Goal: Check status: Check status

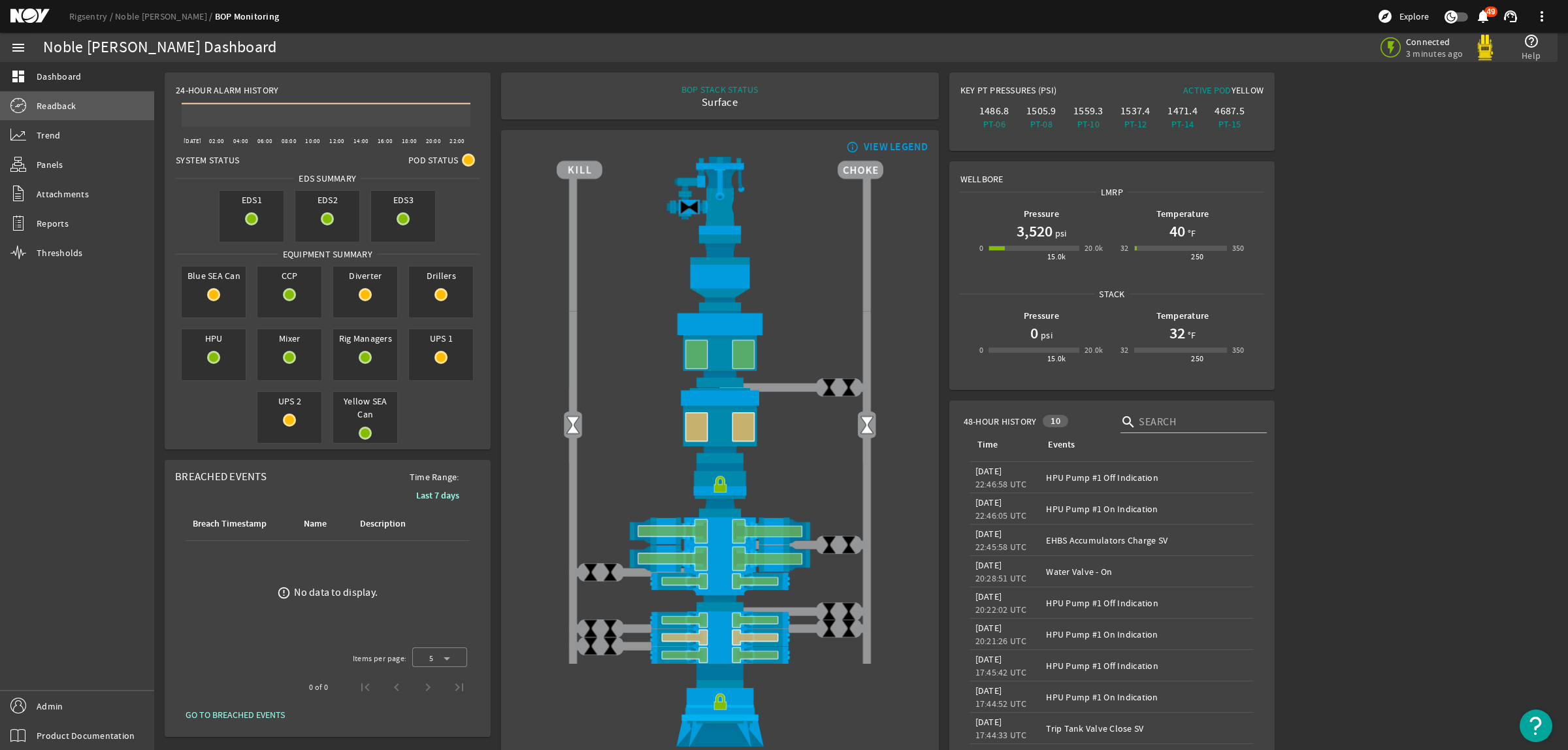
click at [66, 106] on span "Readback" at bounding box center [56, 106] width 39 height 13
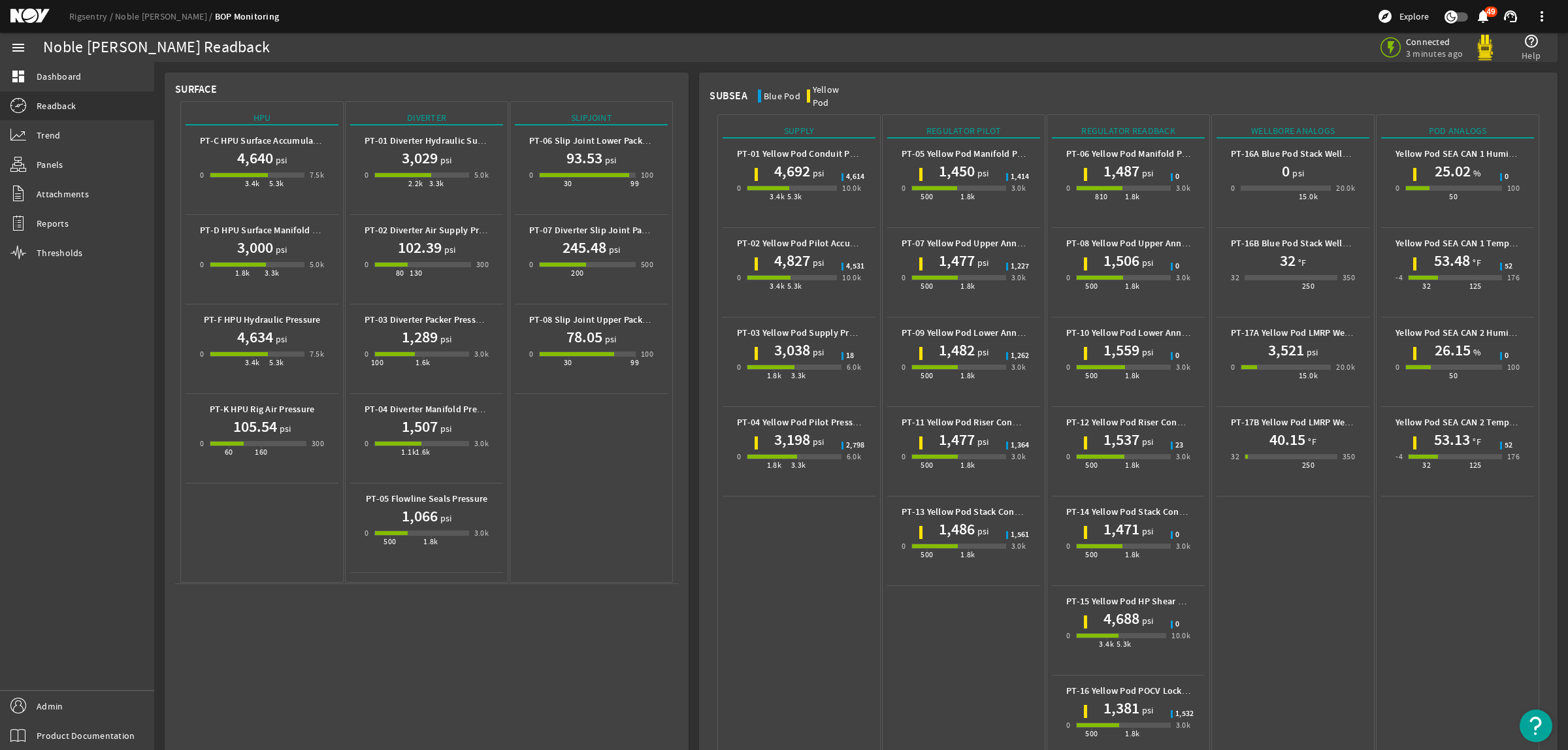
click at [28, 15] on mat-icon at bounding box center [40, 16] width 59 height 16
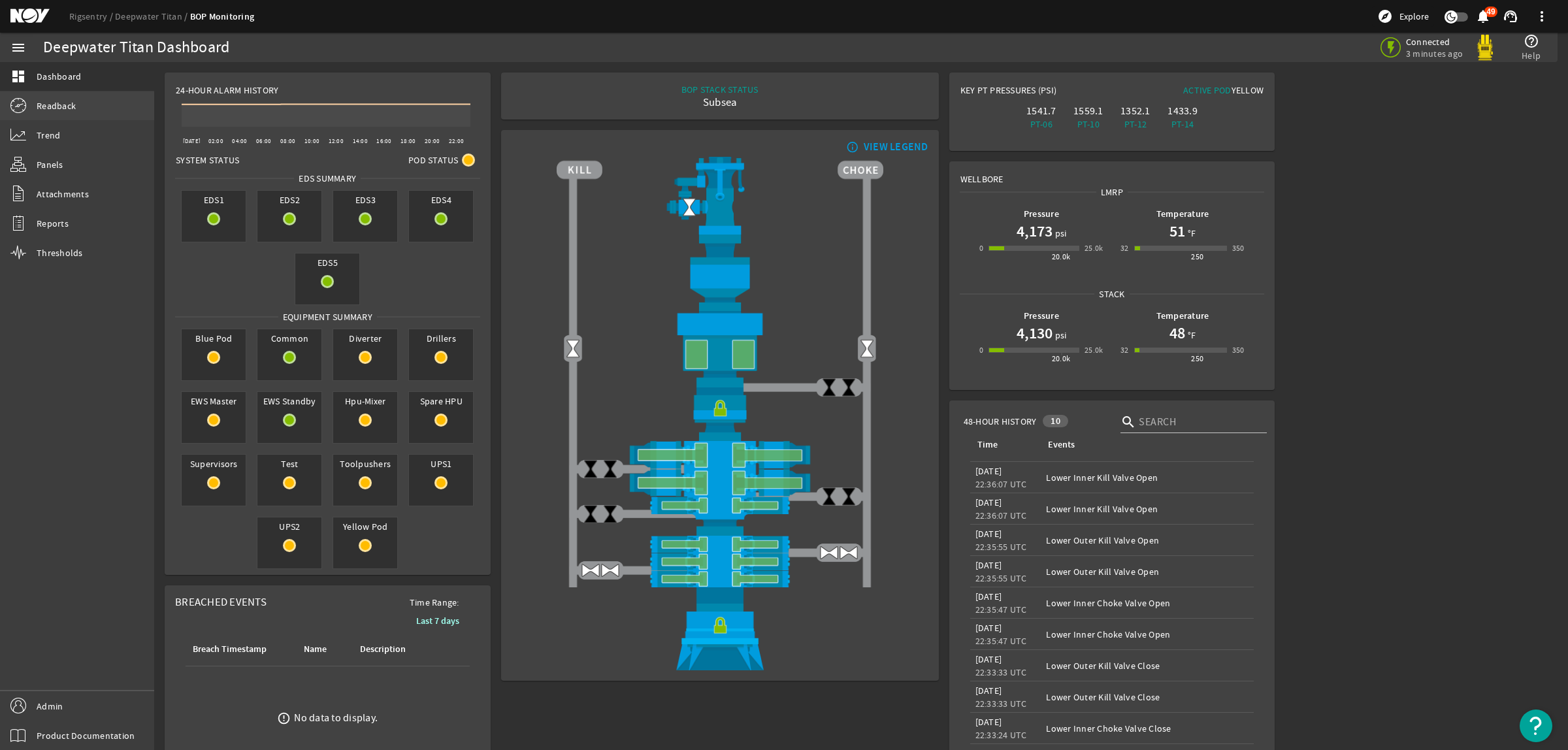
click at [63, 109] on span "Readback" at bounding box center [56, 106] width 39 height 13
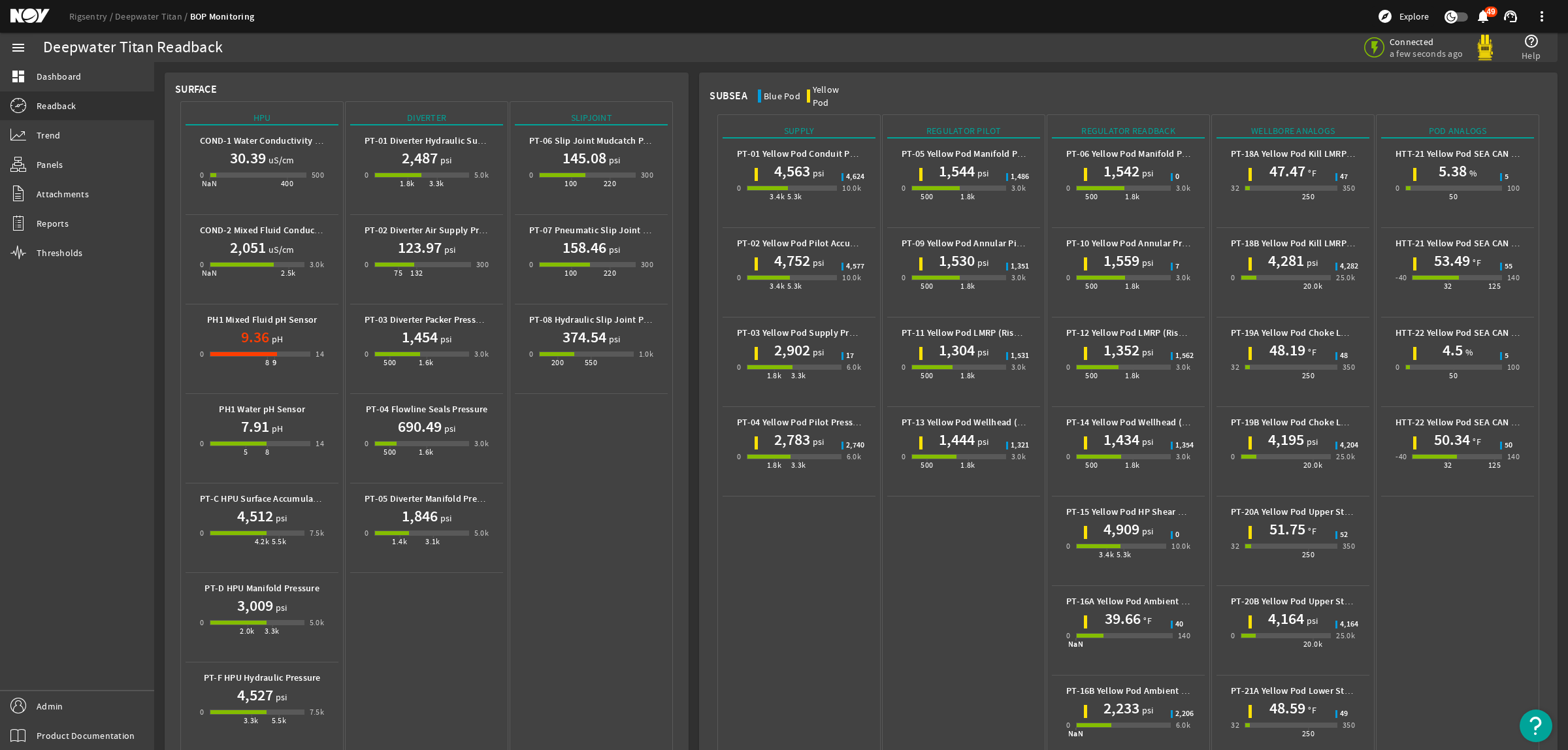
click at [28, 18] on mat-icon at bounding box center [40, 16] width 59 height 16
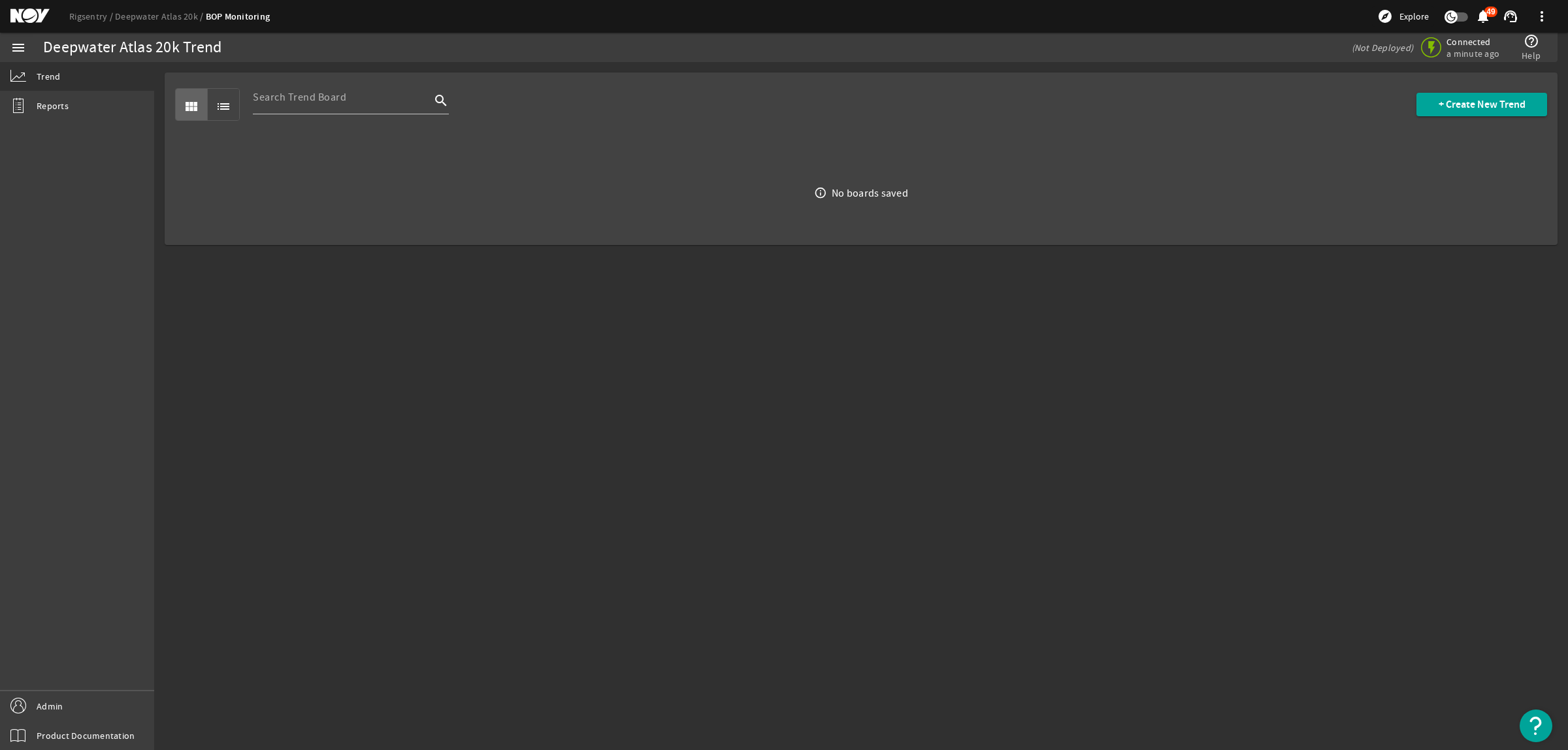
click at [33, 10] on mat-icon at bounding box center [40, 16] width 59 height 16
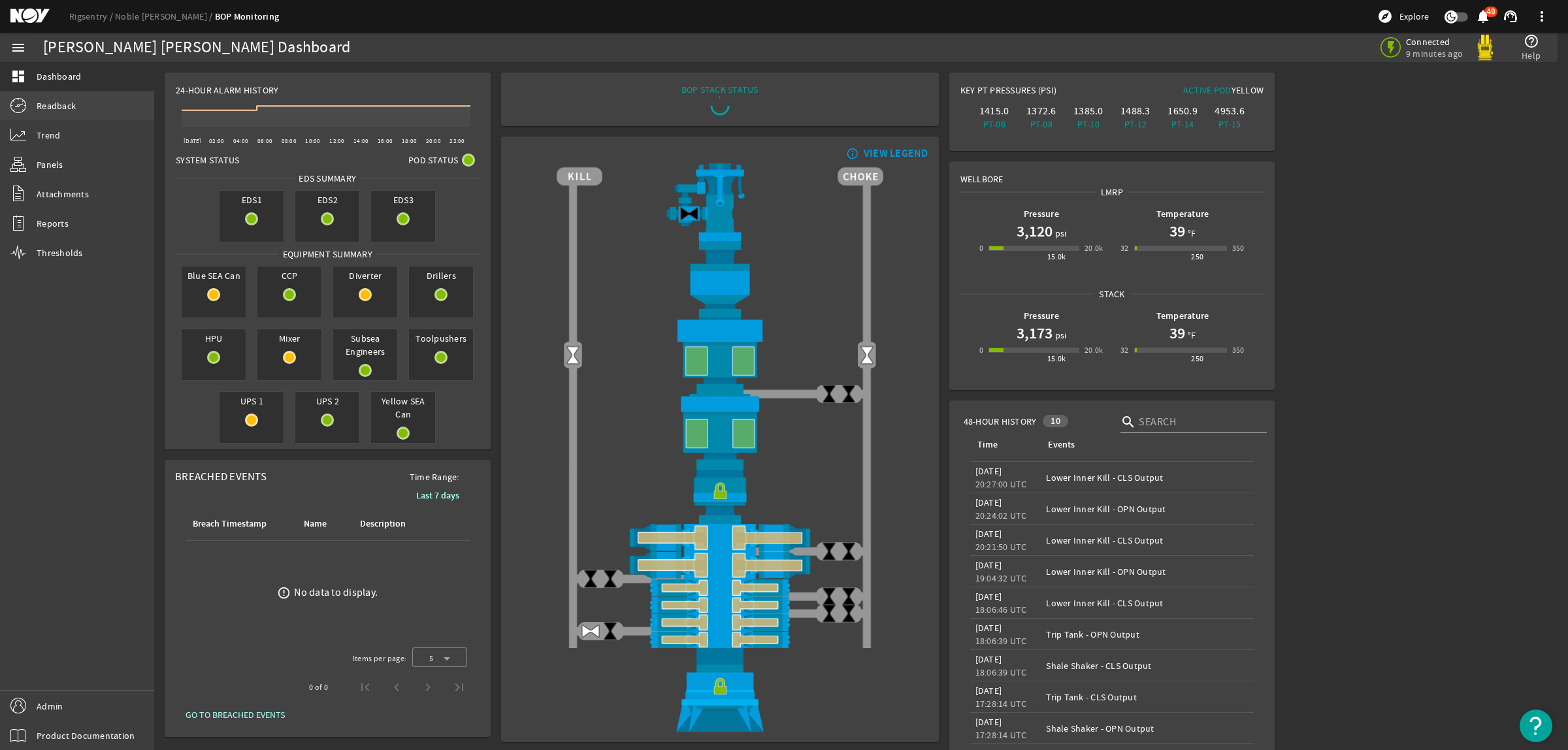
click at [64, 96] on link "Readback" at bounding box center [77, 106] width 155 height 29
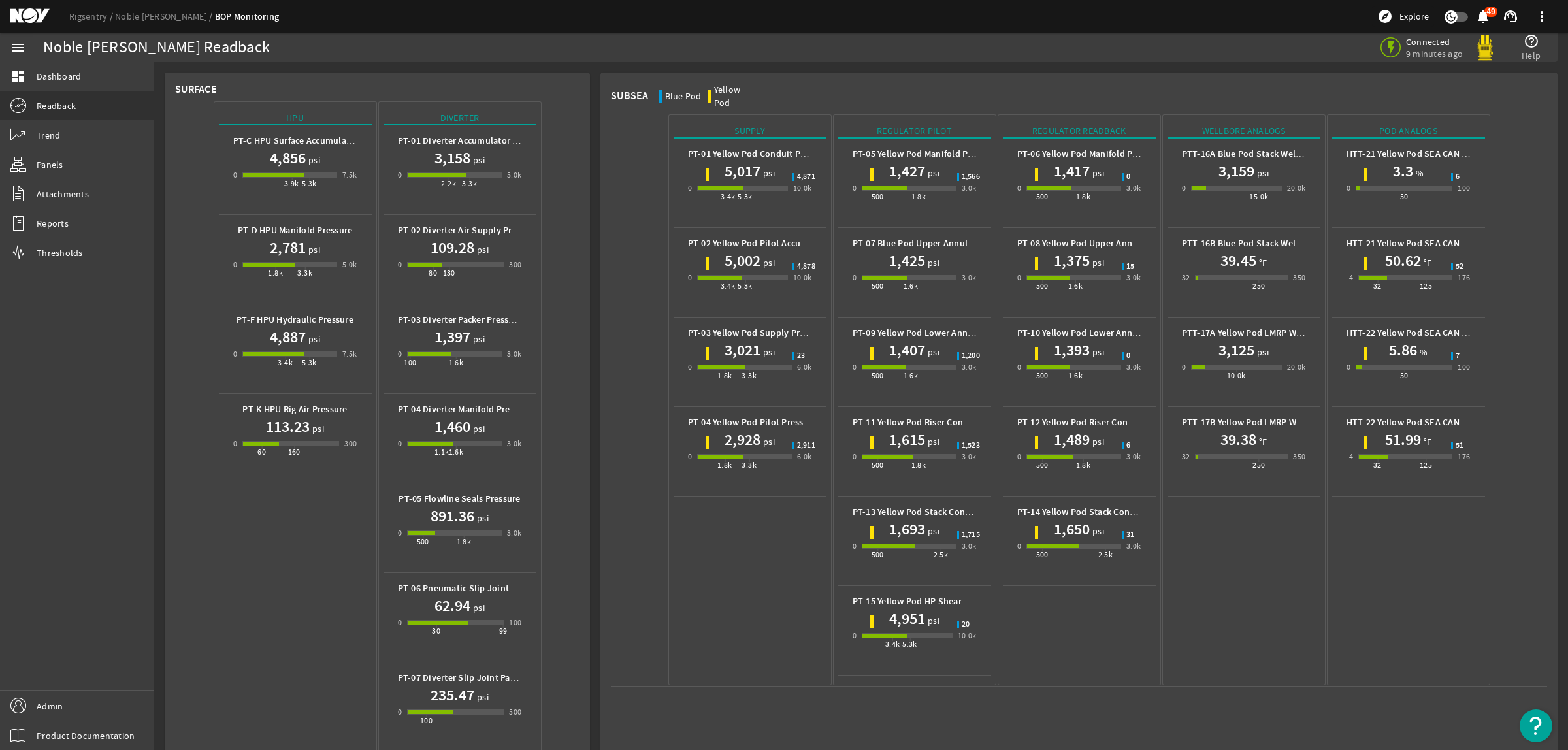
click at [31, 11] on mat-icon at bounding box center [40, 16] width 59 height 16
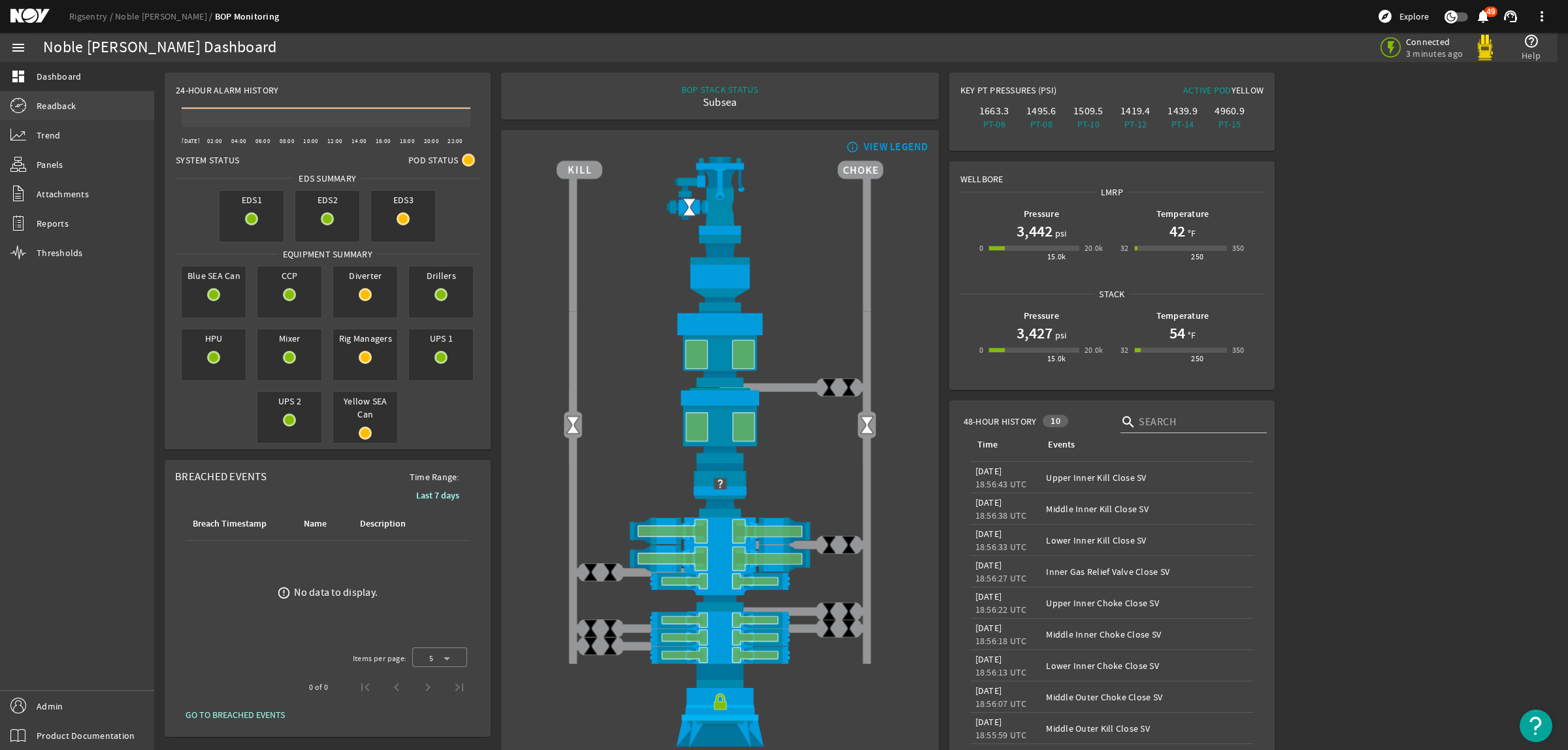
click at [73, 109] on span "Readback" at bounding box center [56, 106] width 39 height 13
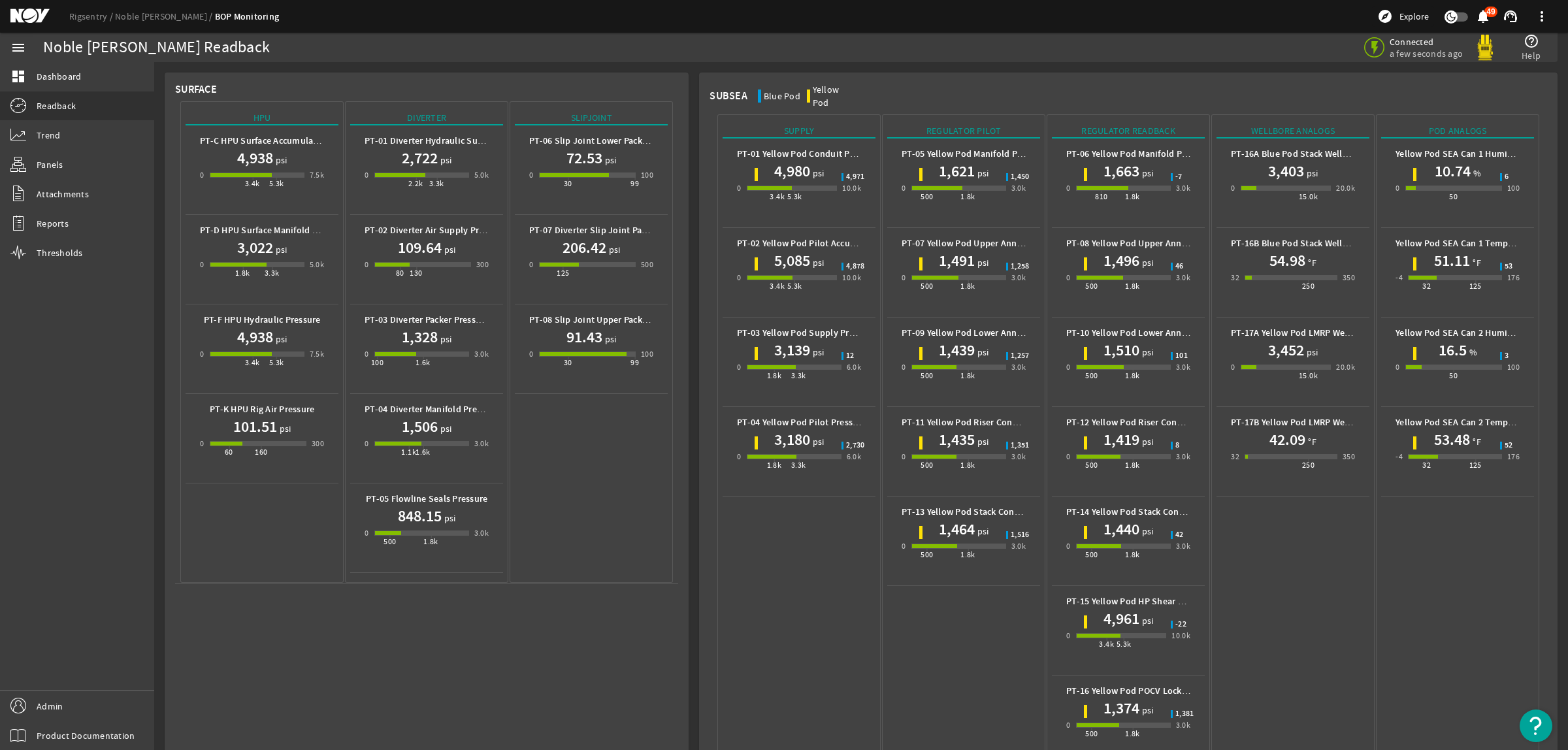
click at [33, 11] on mat-icon at bounding box center [40, 16] width 59 height 16
